Goal: Manage account settings

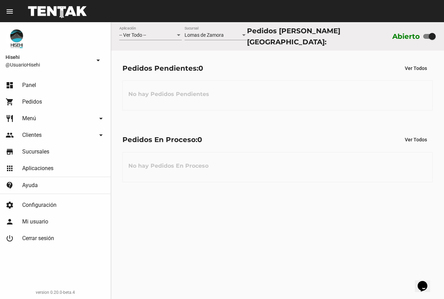
click at [430, 36] on div at bounding box center [432, 36] width 7 height 7
click at [427, 39] on input "checkbox" at bounding box center [426, 39] width 0 height 0
checkbox input "false"
